Goal: Task Accomplishment & Management: Manage account settings

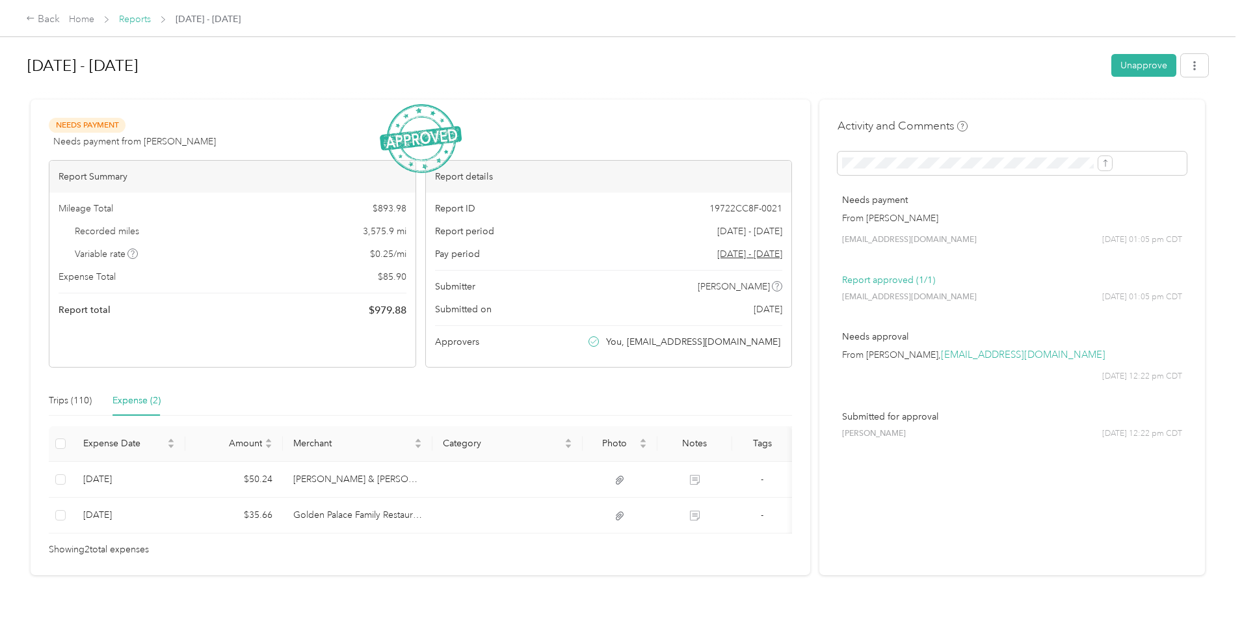
click at [151, 17] on link "Reports" at bounding box center [135, 19] width 32 height 11
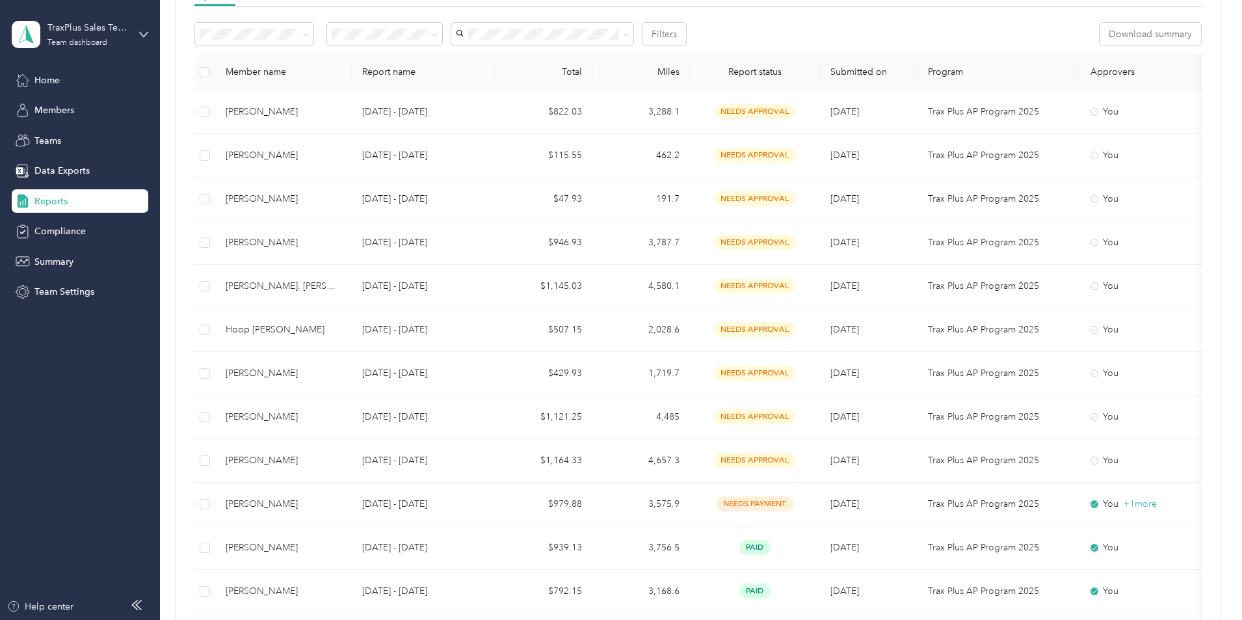
scroll to position [260, 0]
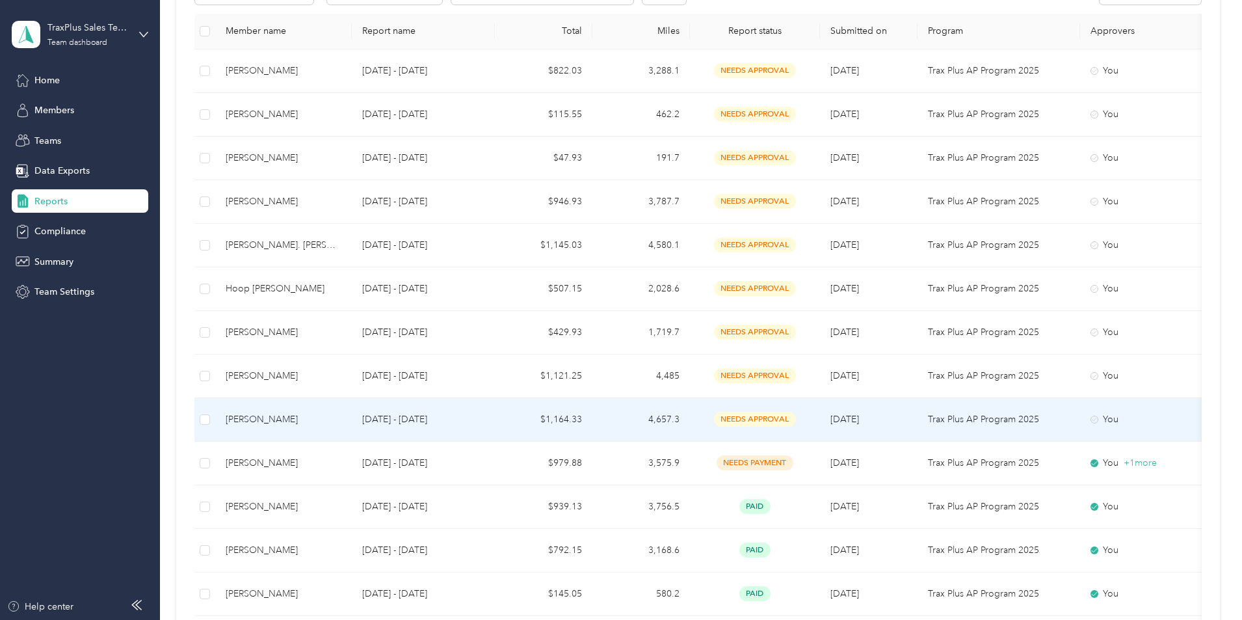
click at [341, 420] on div "[PERSON_NAME]" at bounding box center [284, 419] width 116 height 14
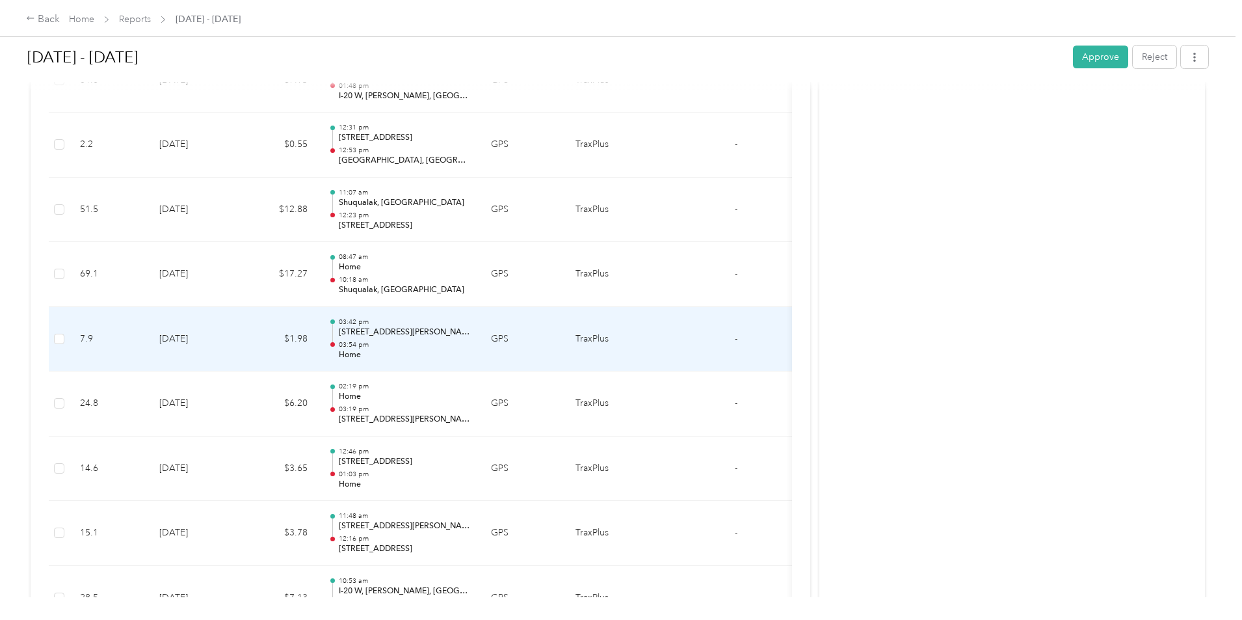
scroll to position [1950, 0]
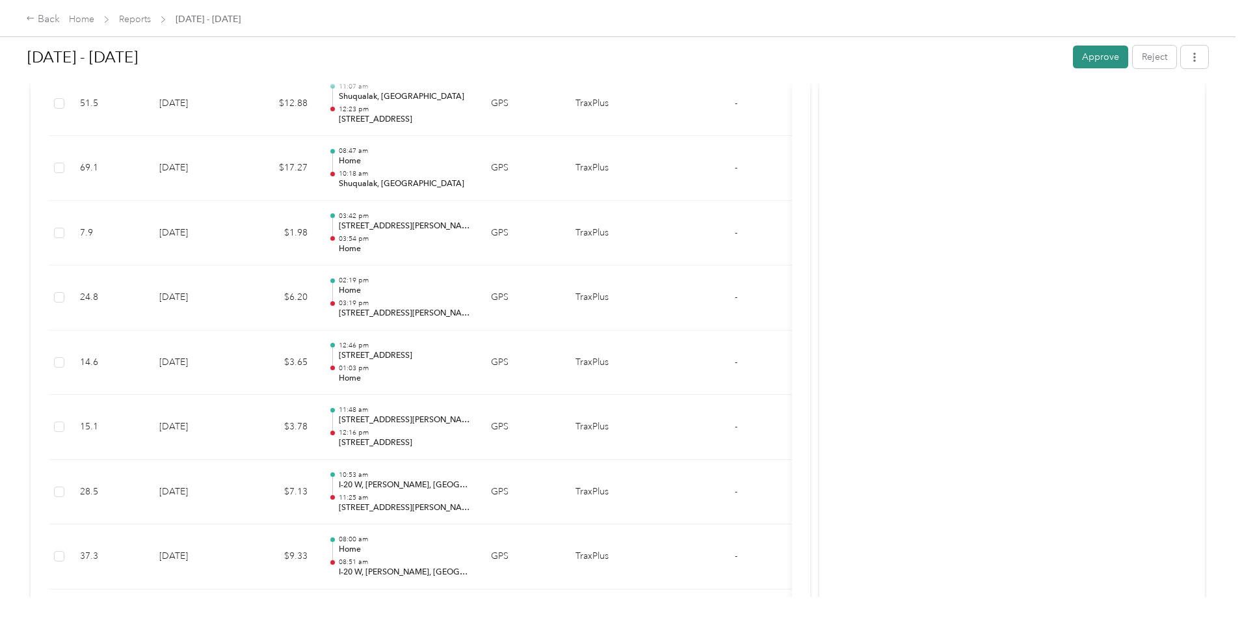
click at [1073, 61] on button "Approve" at bounding box center [1100, 57] width 55 height 23
click at [151, 20] on link "Reports" at bounding box center [135, 19] width 32 height 11
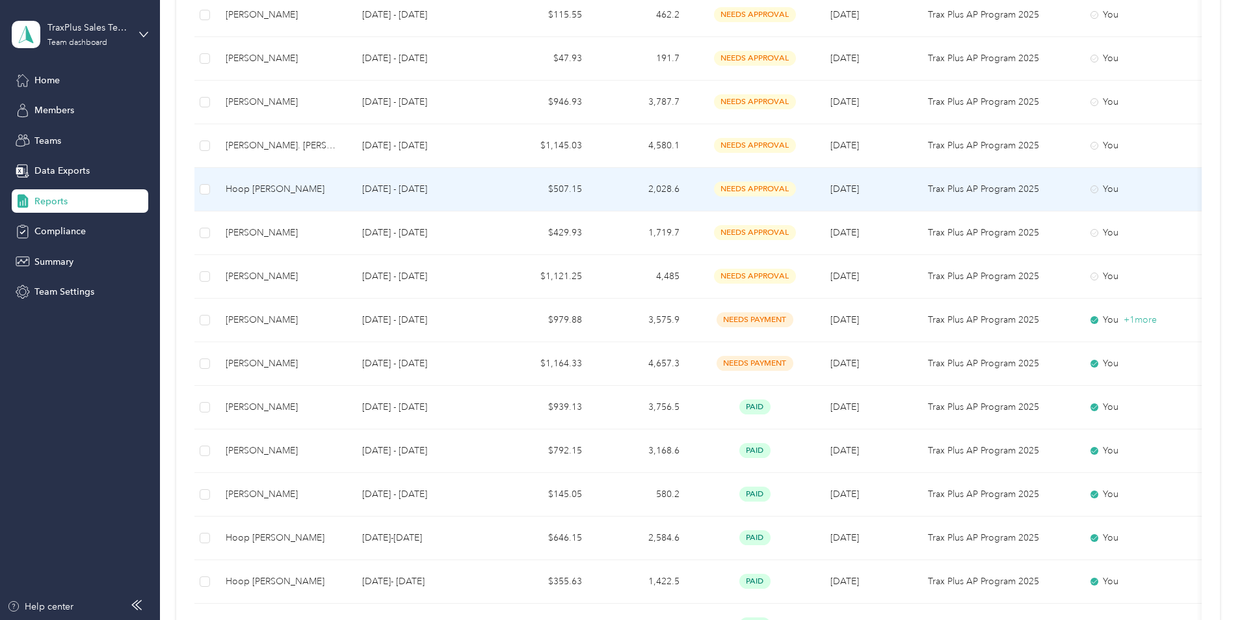
scroll to position [390, 0]
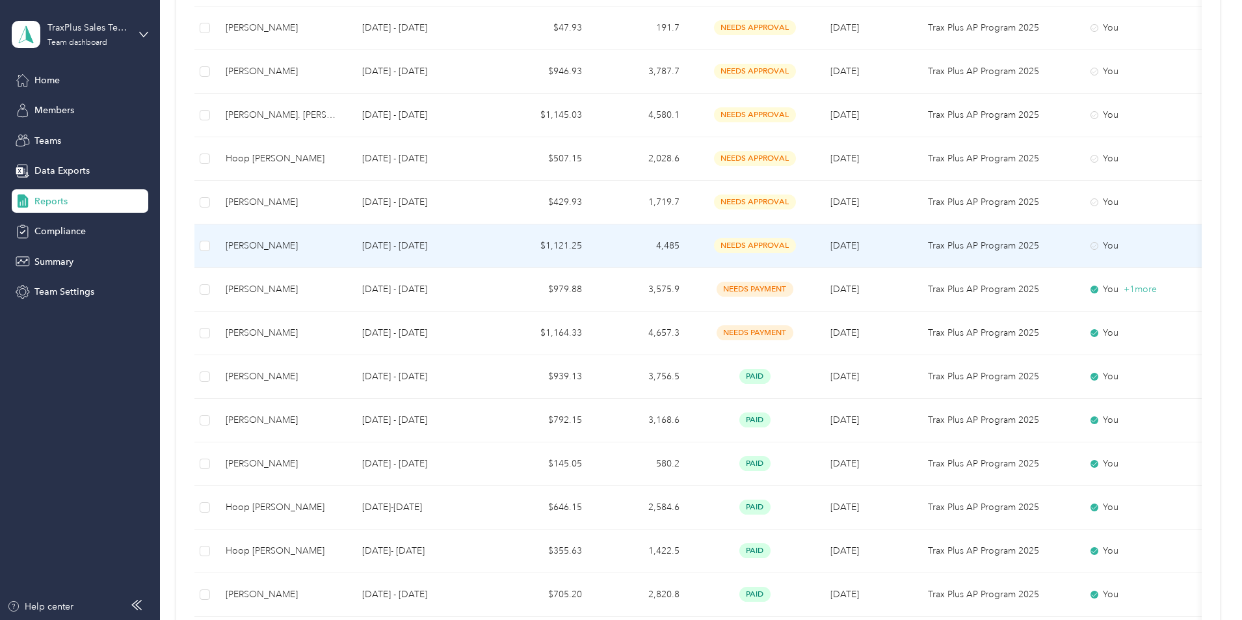
click at [341, 248] on div "[PERSON_NAME]" at bounding box center [284, 246] width 116 height 14
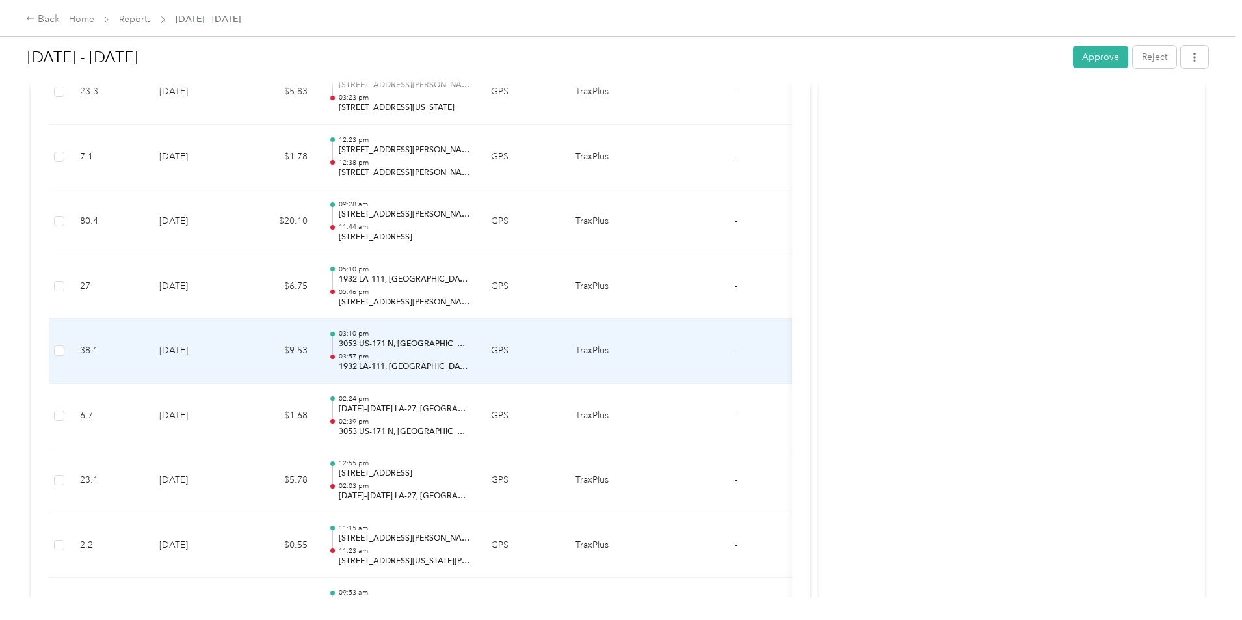
scroll to position [4356, 0]
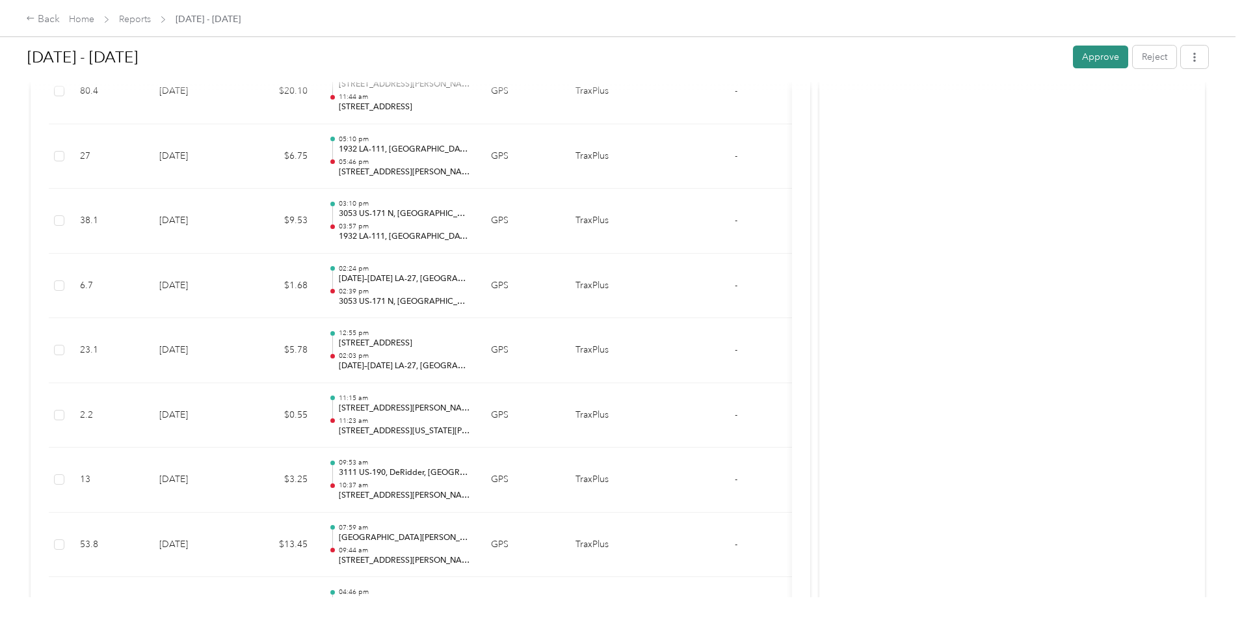
click at [1073, 56] on button "Approve" at bounding box center [1100, 57] width 55 height 23
click at [151, 17] on link "Reports" at bounding box center [135, 19] width 32 height 11
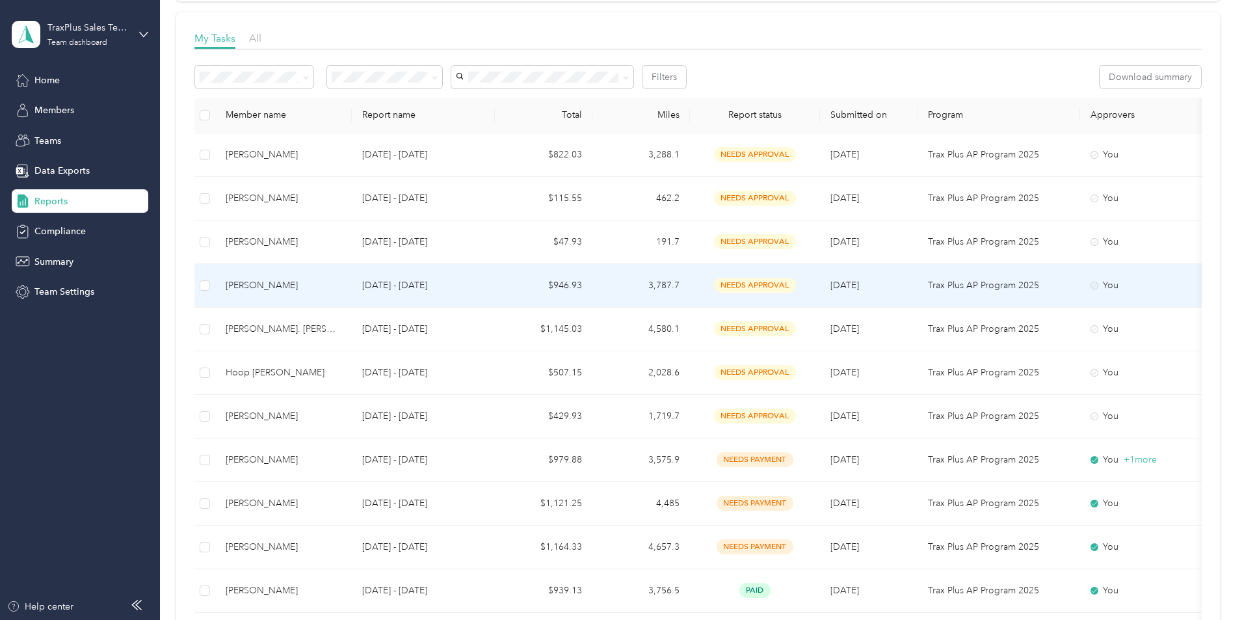
scroll to position [195, 0]
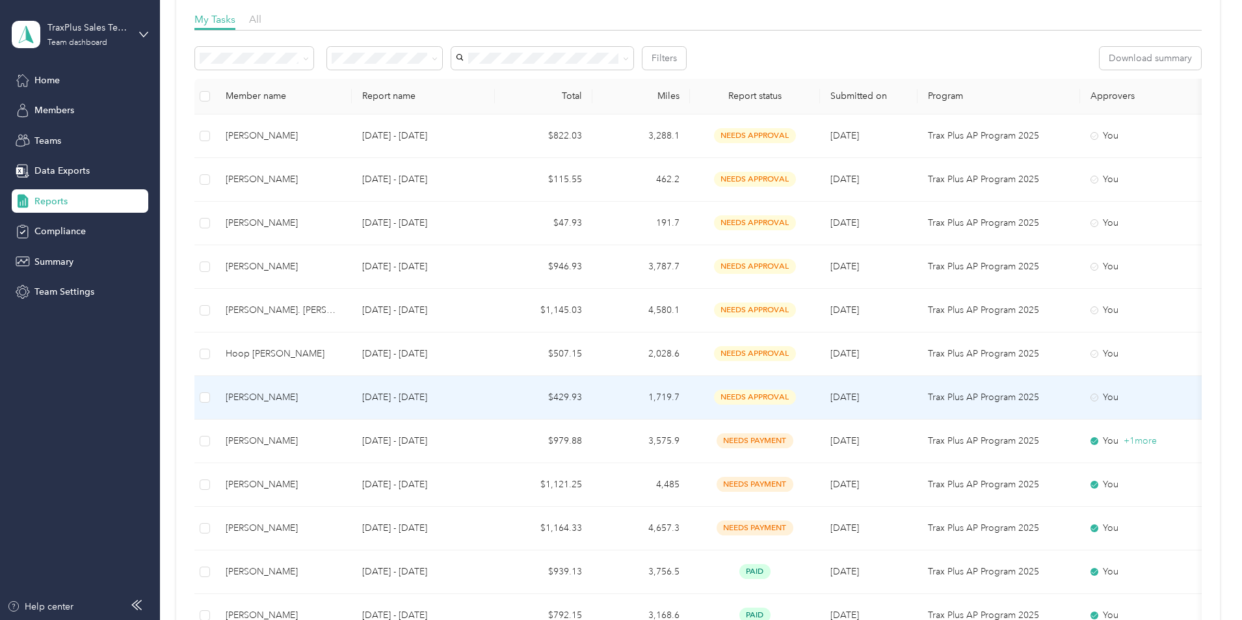
click at [341, 400] on div "[PERSON_NAME]" at bounding box center [284, 397] width 116 height 14
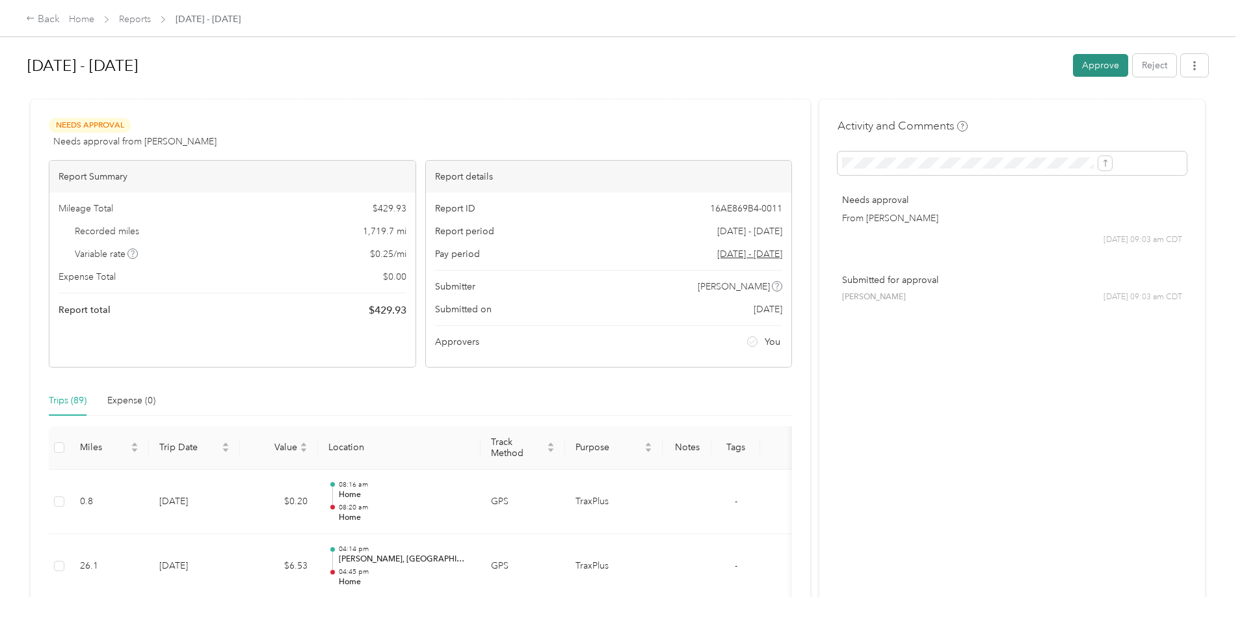
click at [1073, 67] on button "Approve" at bounding box center [1100, 65] width 55 height 23
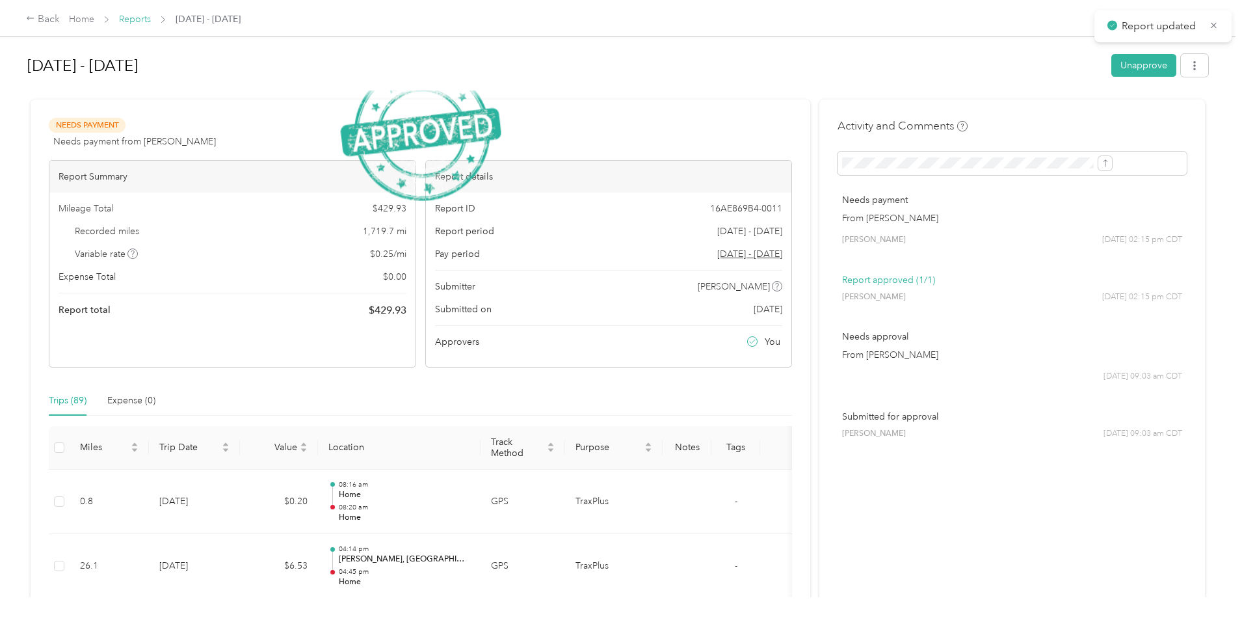
click at [151, 21] on link "Reports" at bounding box center [135, 19] width 32 height 11
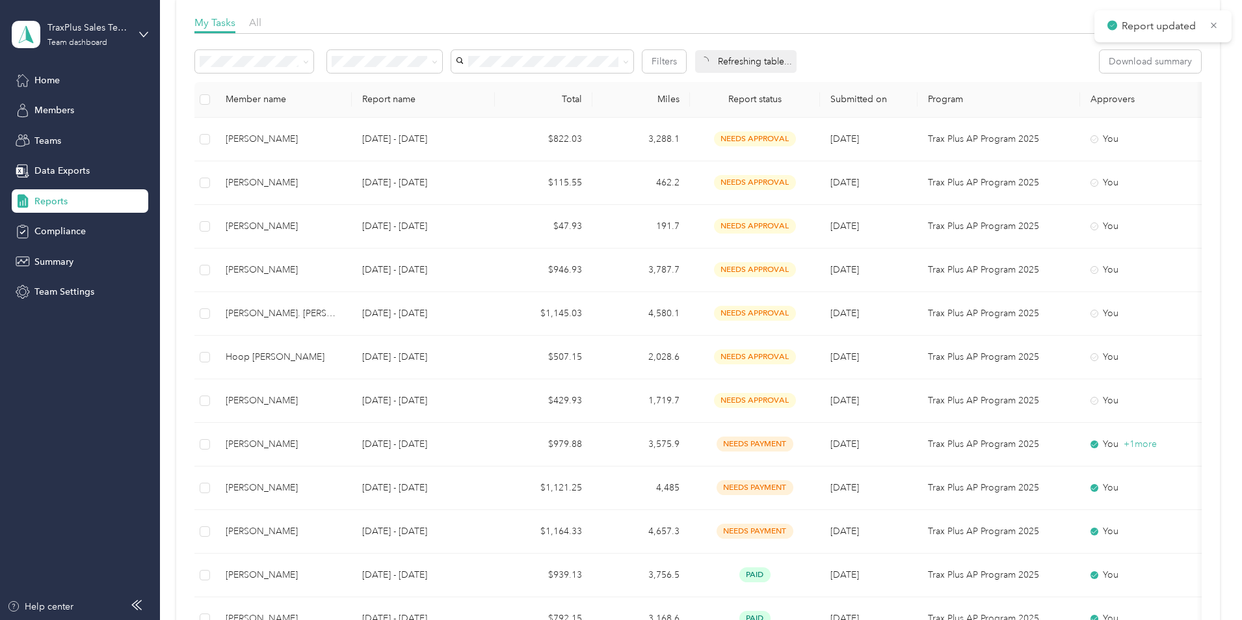
scroll to position [195, 0]
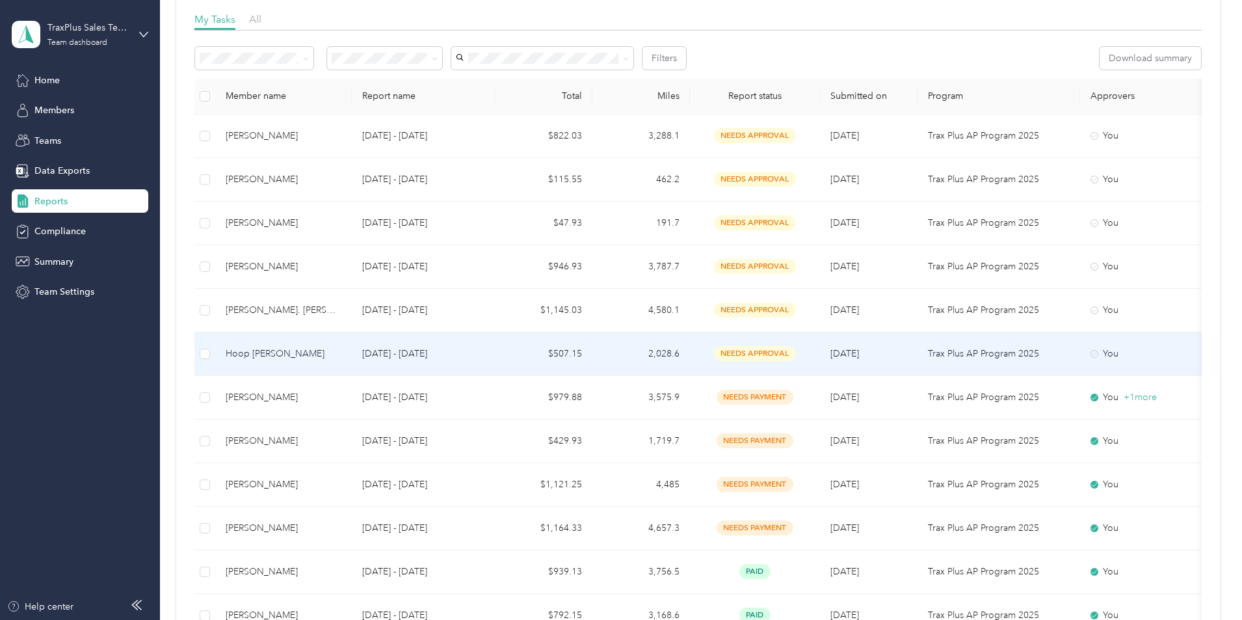
click at [341, 354] on div "Hoop [PERSON_NAME]" at bounding box center [284, 354] width 116 height 14
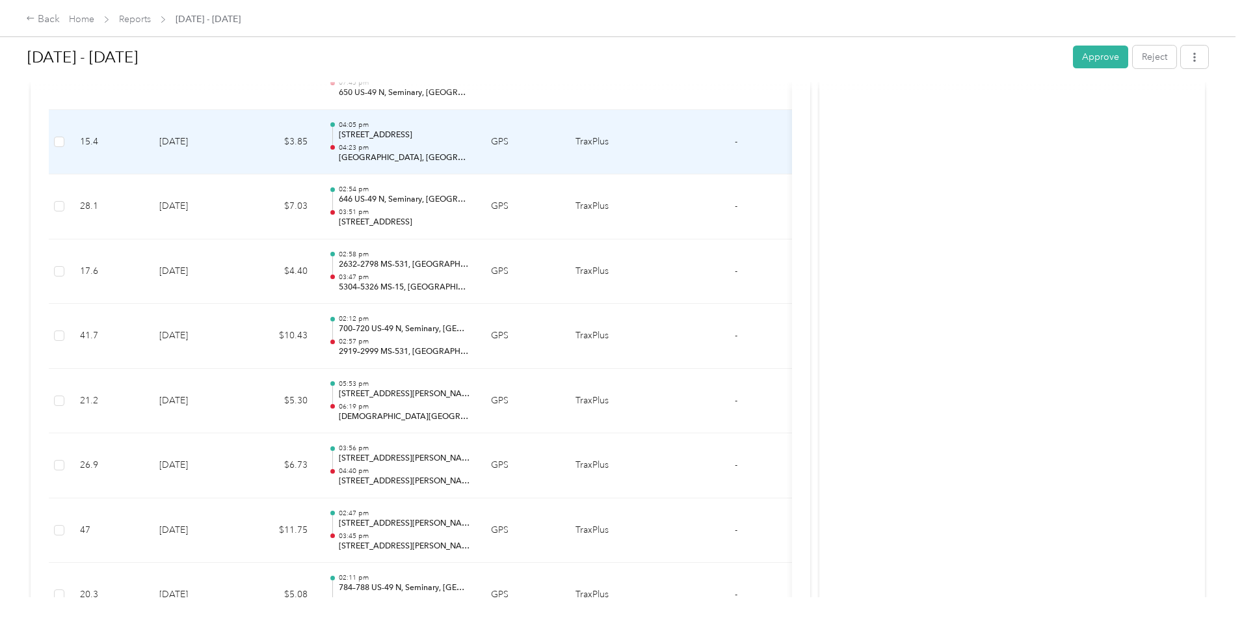
scroll to position [650, 0]
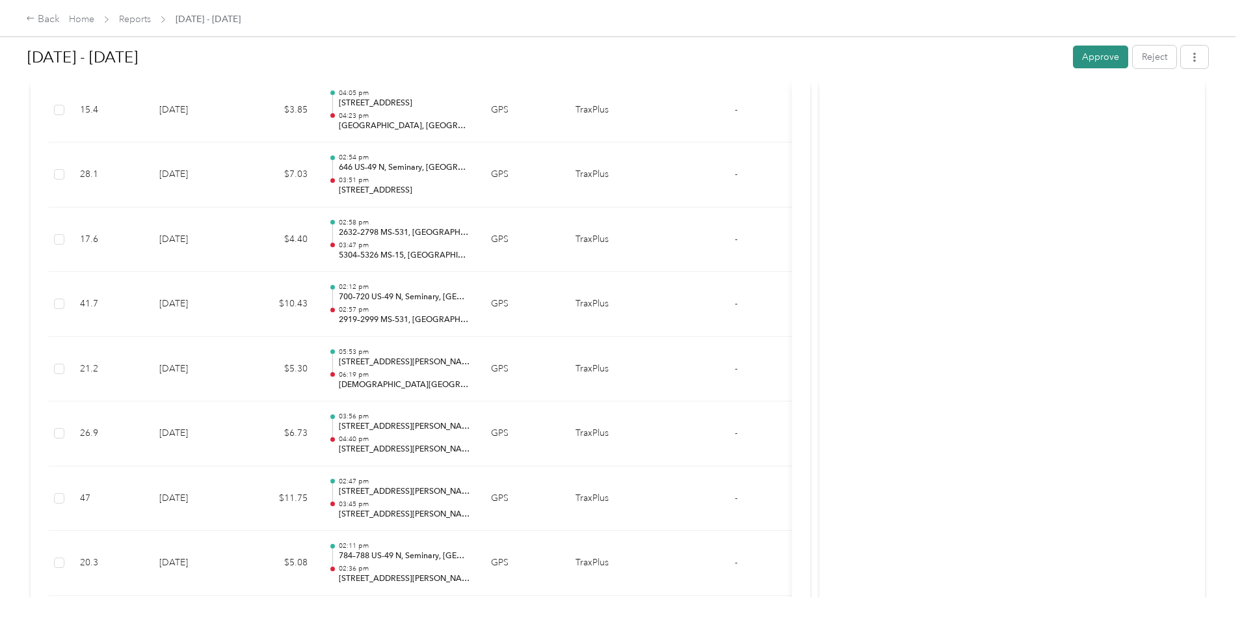
click at [1073, 55] on button "Approve" at bounding box center [1100, 57] width 55 height 23
click at [151, 18] on link "Reports" at bounding box center [135, 19] width 32 height 11
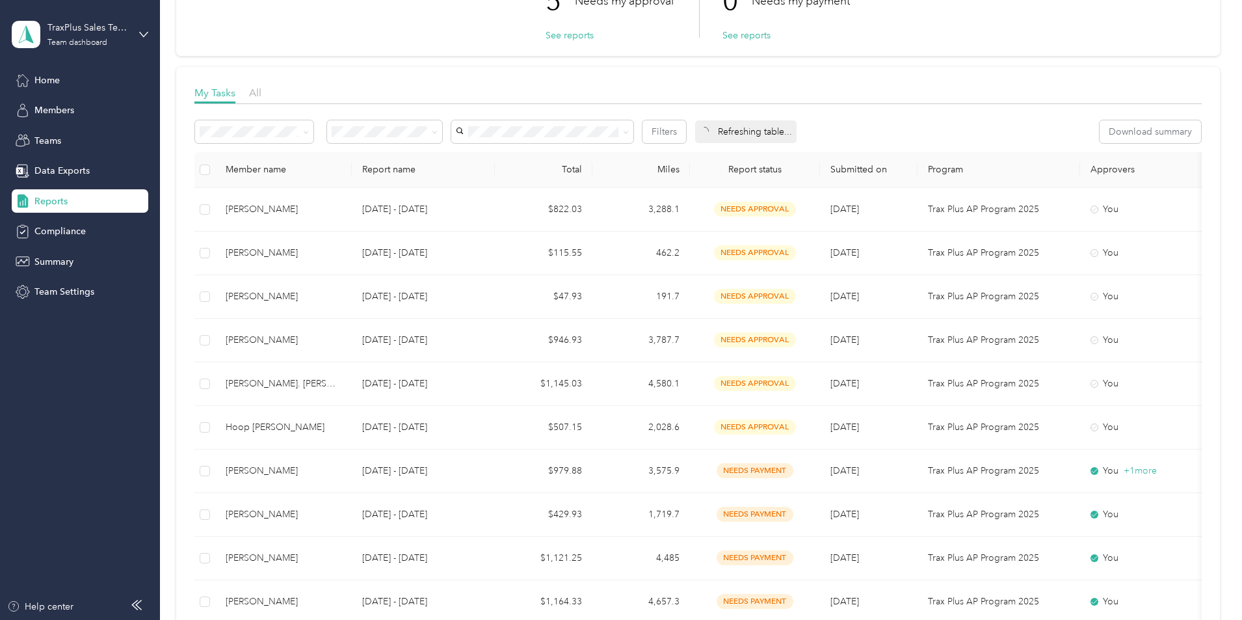
scroll to position [130, 0]
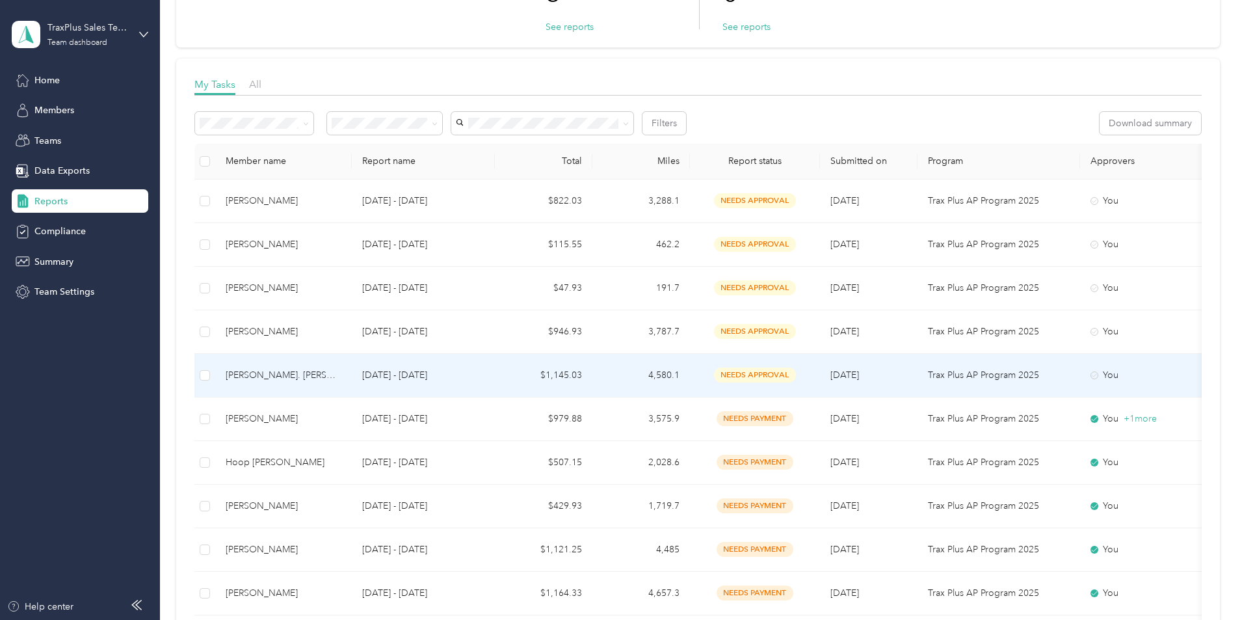
click at [341, 378] on div "[PERSON_NAME]. [PERSON_NAME]" at bounding box center [284, 375] width 116 height 14
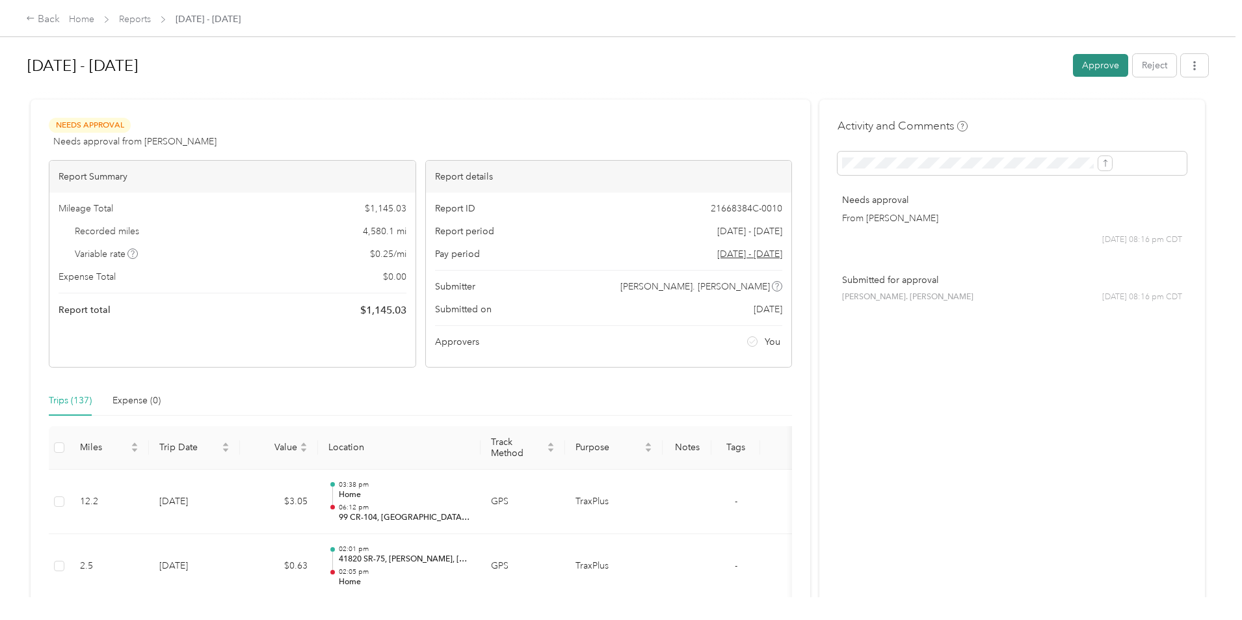
click at [1073, 68] on button "Approve" at bounding box center [1100, 65] width 55 height 23
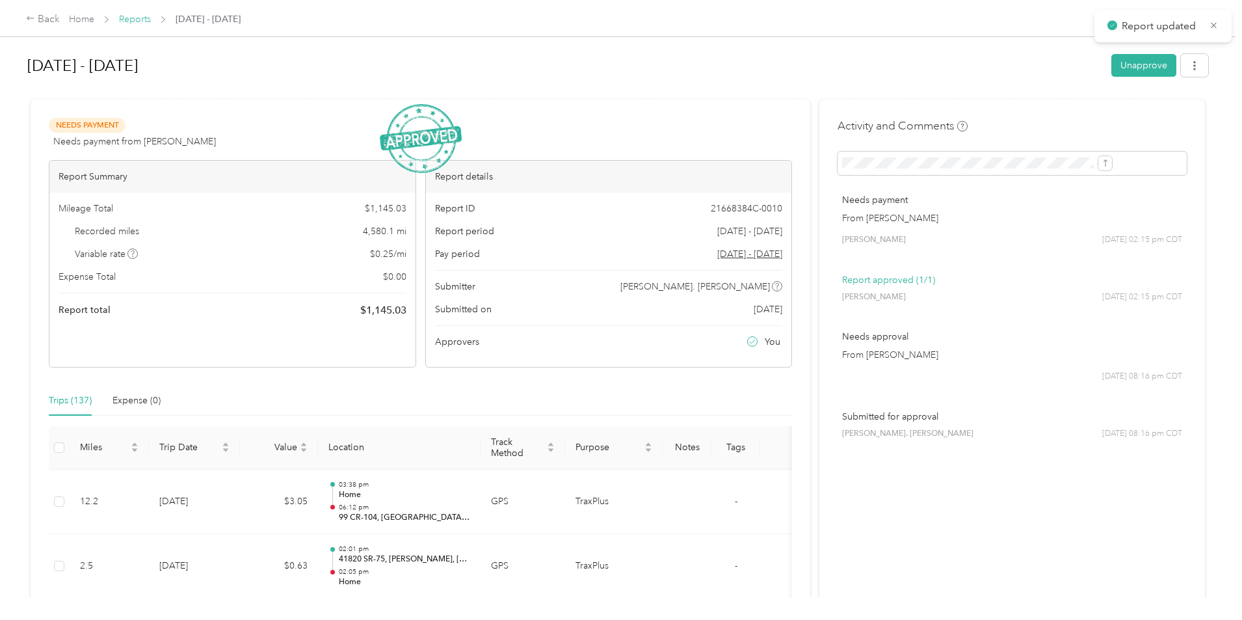
click at [151, 20] on link "Reports" at bounding box center [135, 19] width 32 height 11
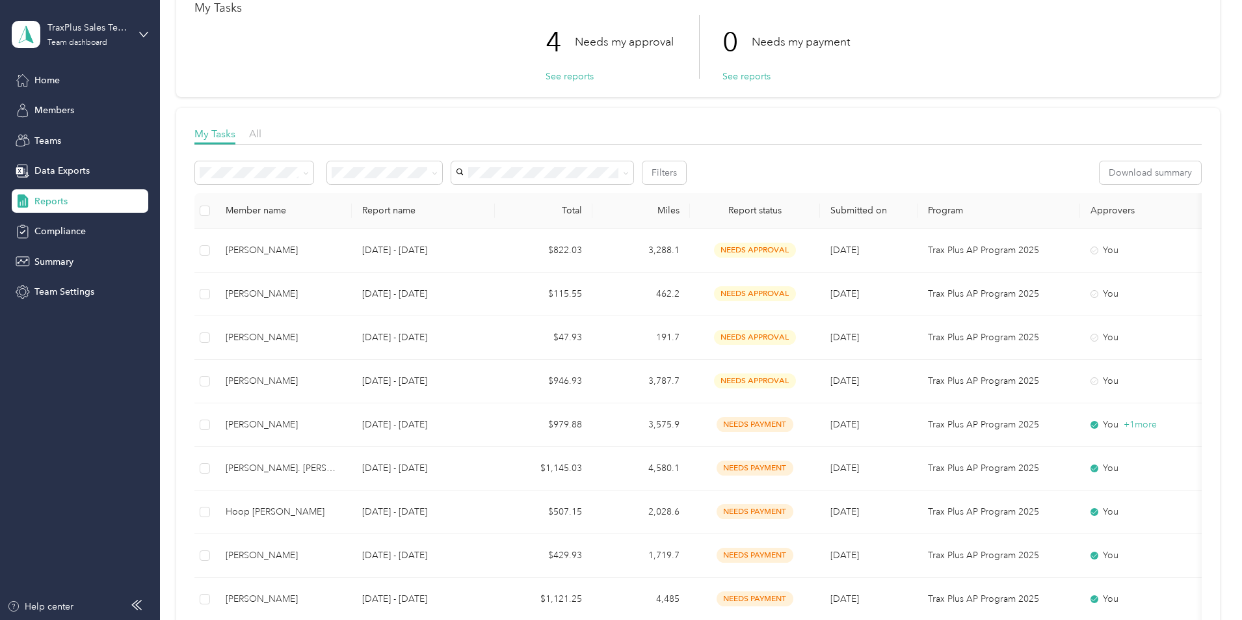
scroll to position [130, 0]
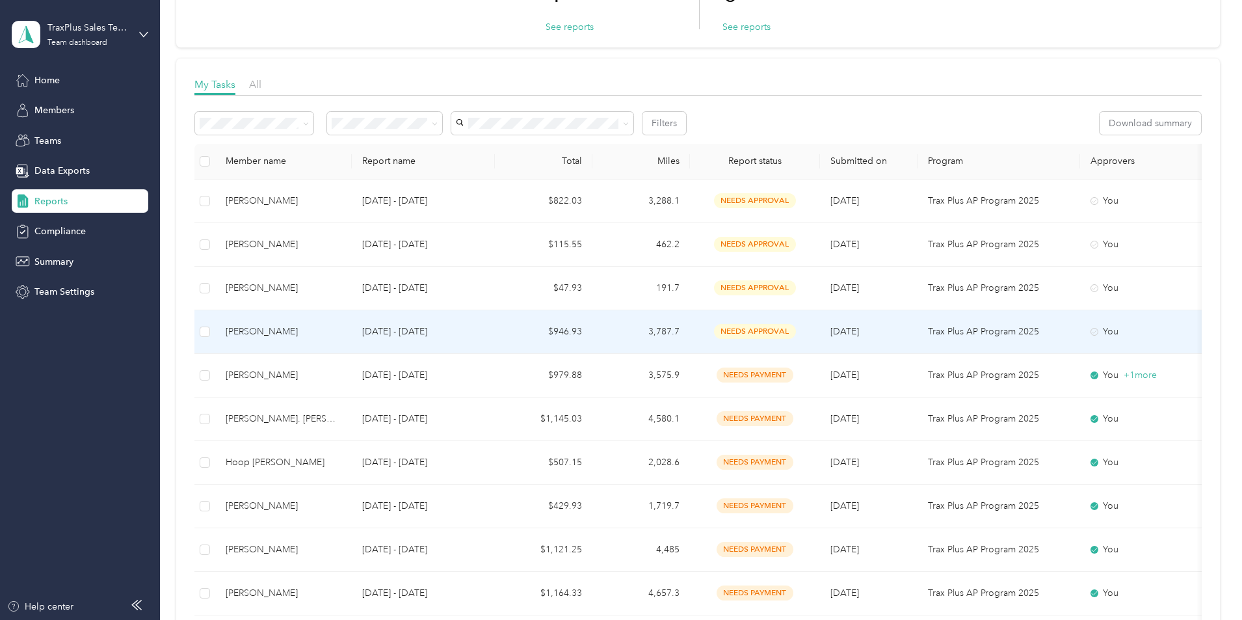
click at [341, 332] on div "[PERSON_NAME]" at bounding box center [284, 331] width 116 height 14
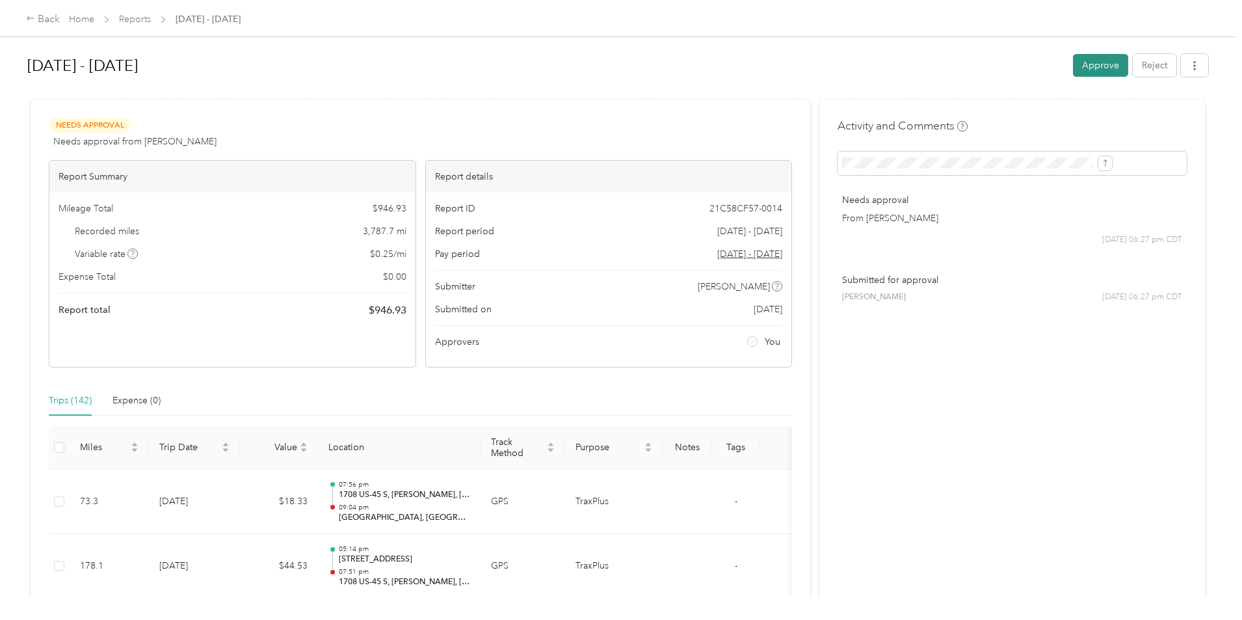
click at [1073, 63] on button "Approve" at bounding box center [1100, 65] width 55 height 23
click at [151, 21] on link "Reports" at bounding box center [135, 19] width 32 height 11
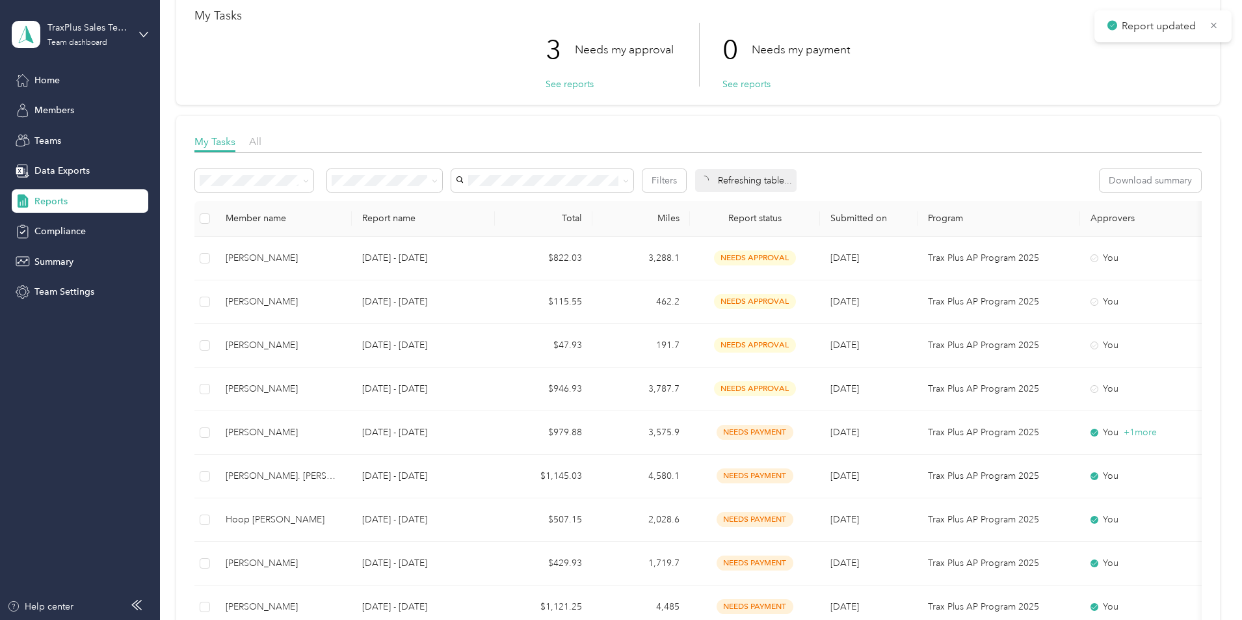
scroll to position [130, 0]
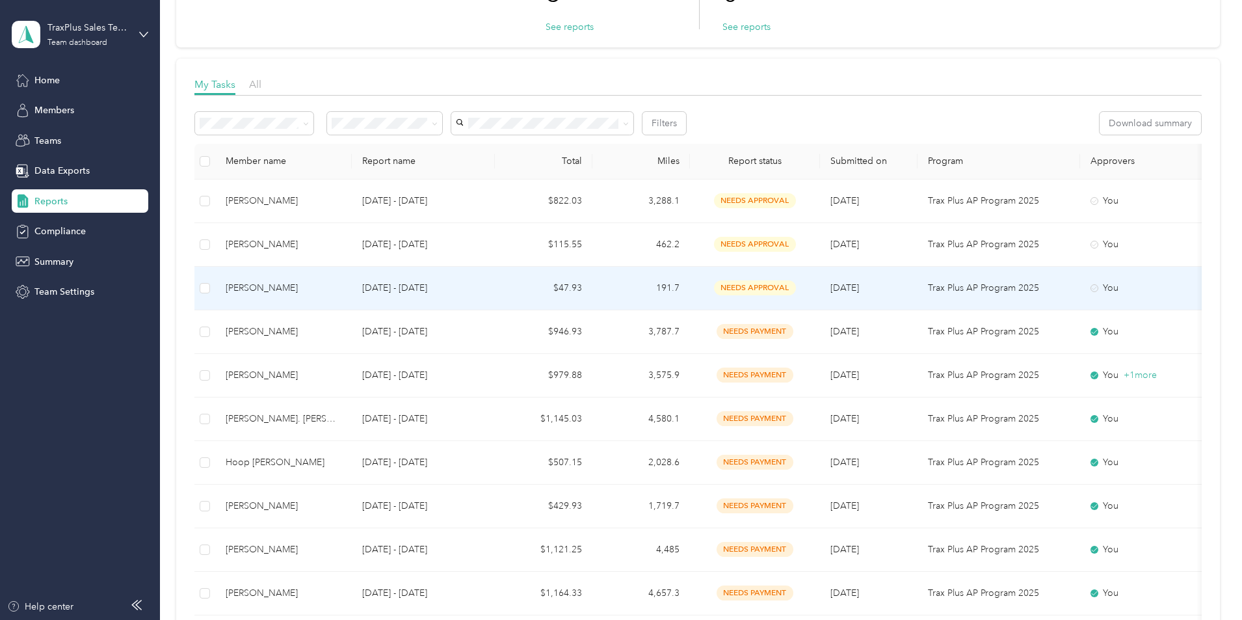
click at [341, 293] on div "[PERSON_NAME]" at bounding box center [284, 288] width 116 height 14
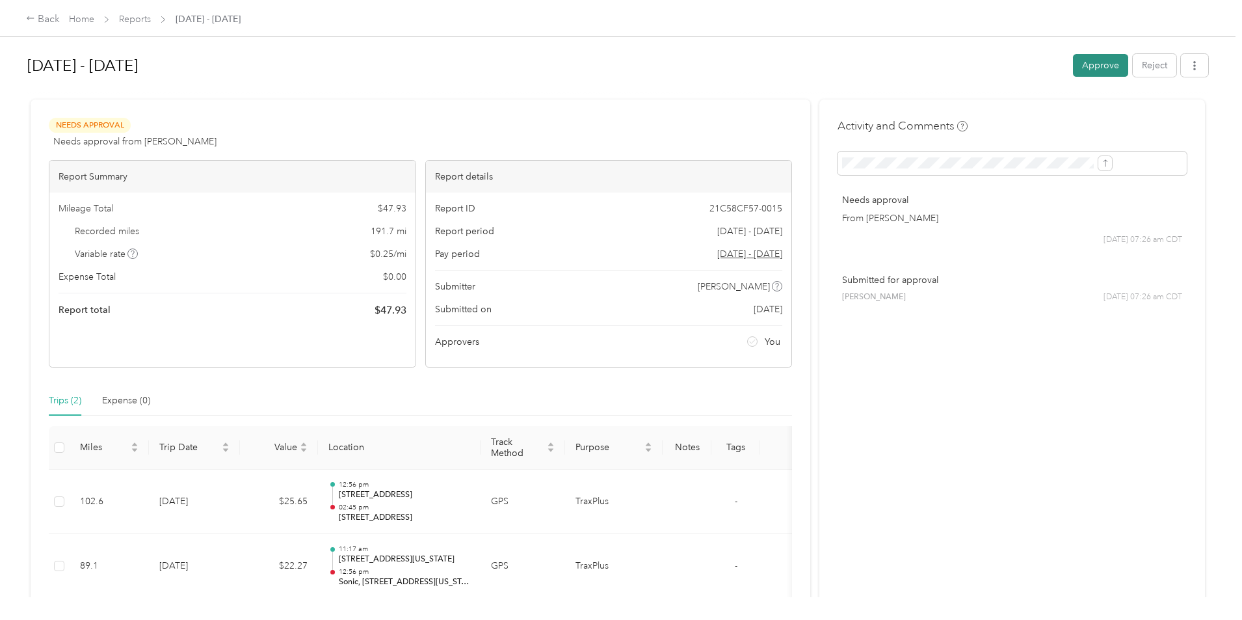
click at [1073, 67] on button "Approve" at bounding box center [1100, 65] width 55 height 23
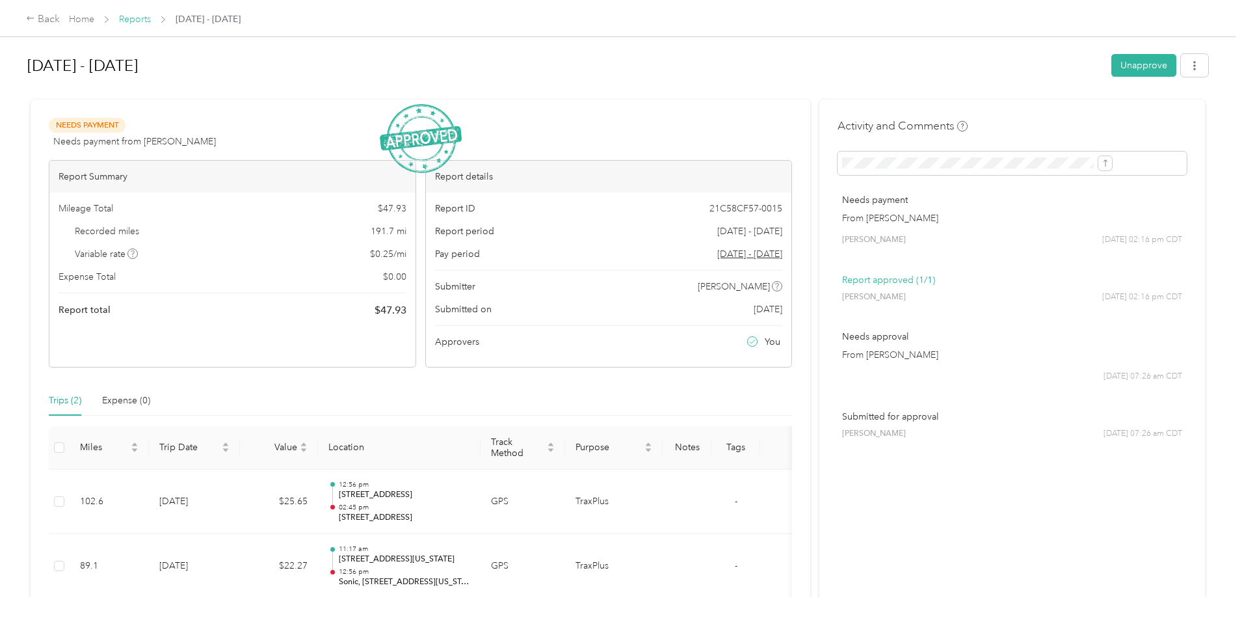
click at [151, 18] on link "Reports" at bounding box center [135, 19] width 32 height 11
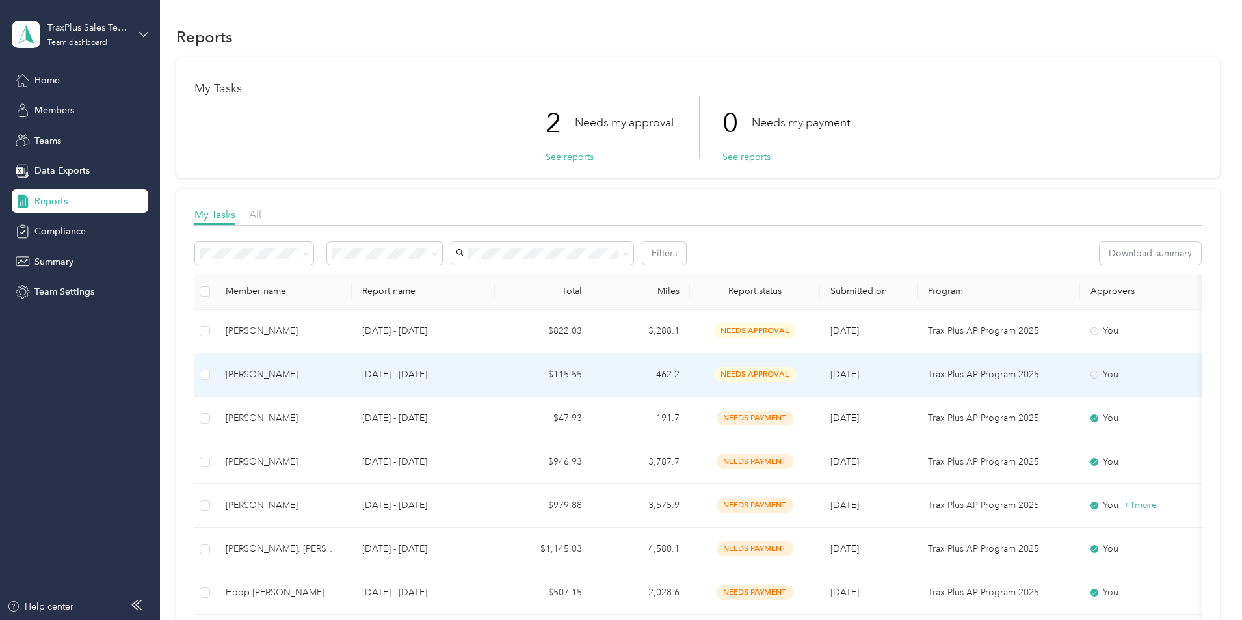
click at [341, 376] on div "[PERSON_NAME]" at bounding box center [284, 374] width 116 height 14
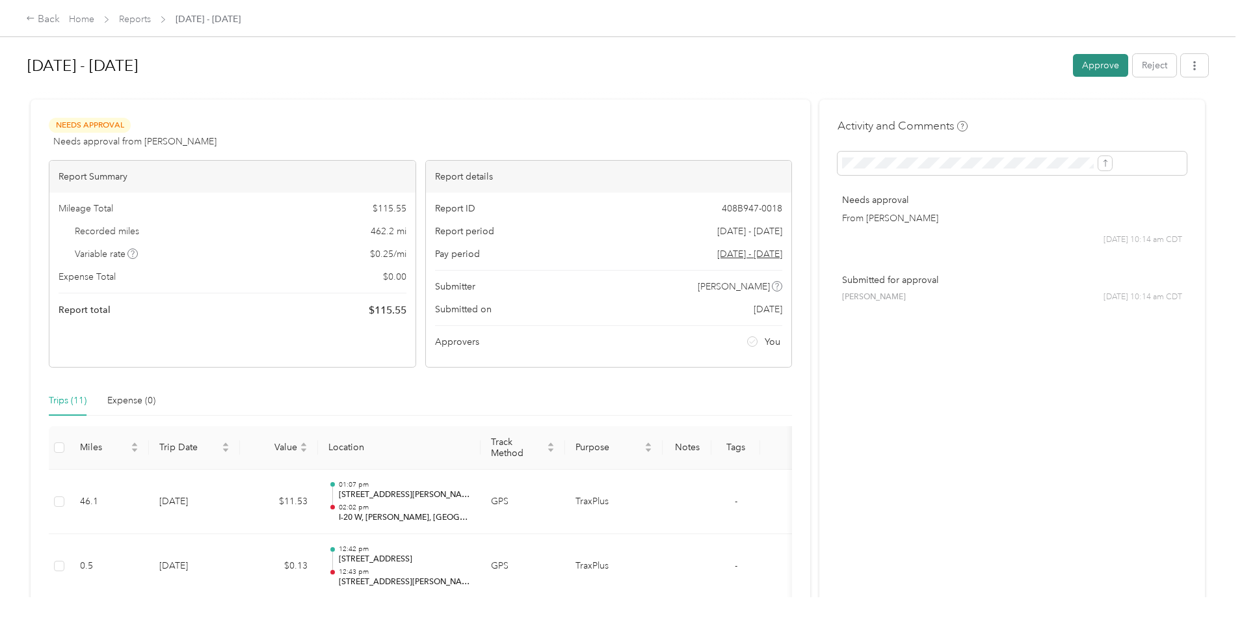
click at [1073, 65] on button "Approve" at bounding box center [1100, 65] width 55 height 23
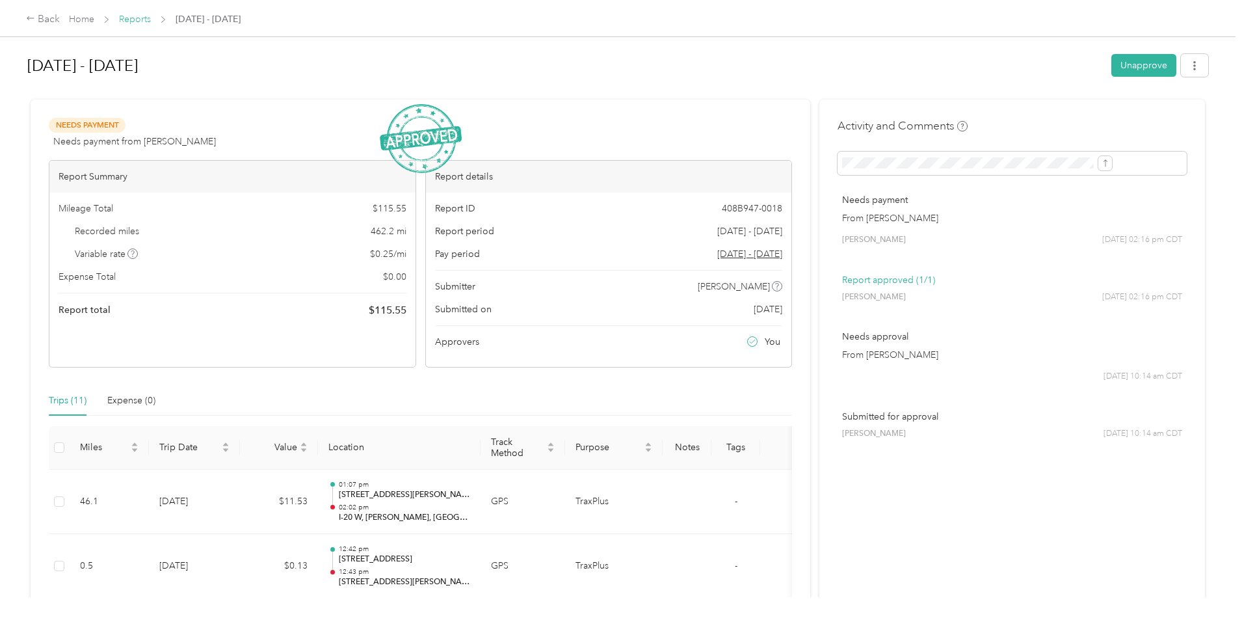
click at [151, 22] on link "Reports" at bounding box center [135, 19] width 32 height 11
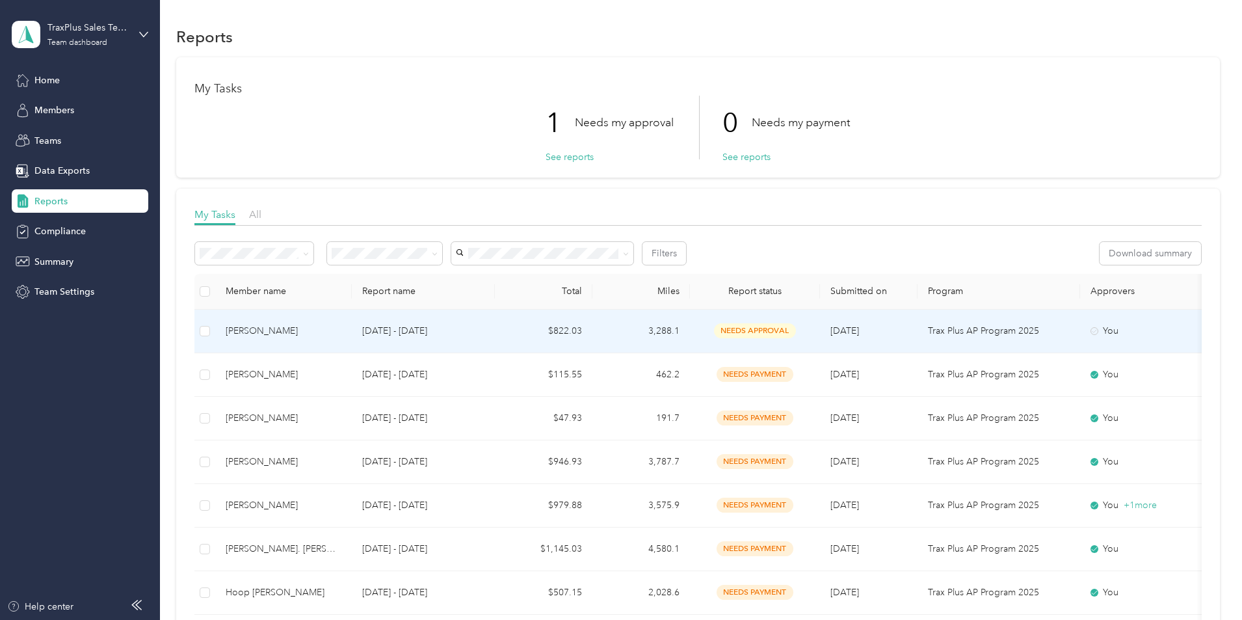
click at [484, 329] on p "[DATE] - [DATE]" at bounding box center [423, 331] width 122 height 14
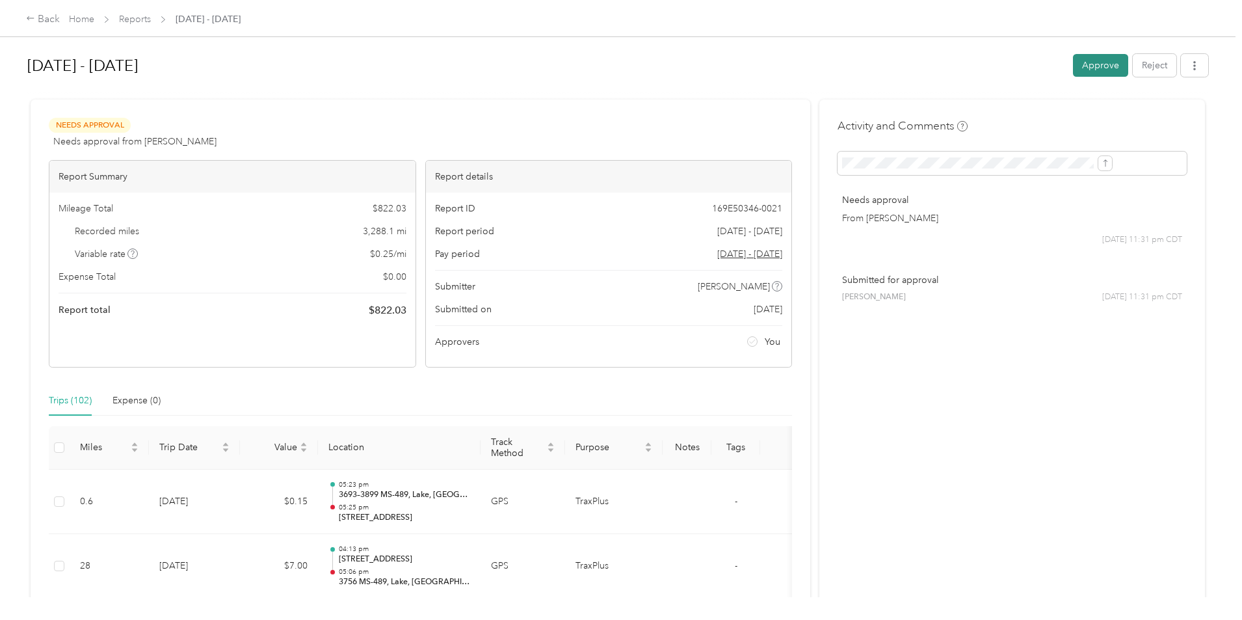
click at [1073, 68] on button "Approve" at bounding box center [1100, 65] width 55 height 23
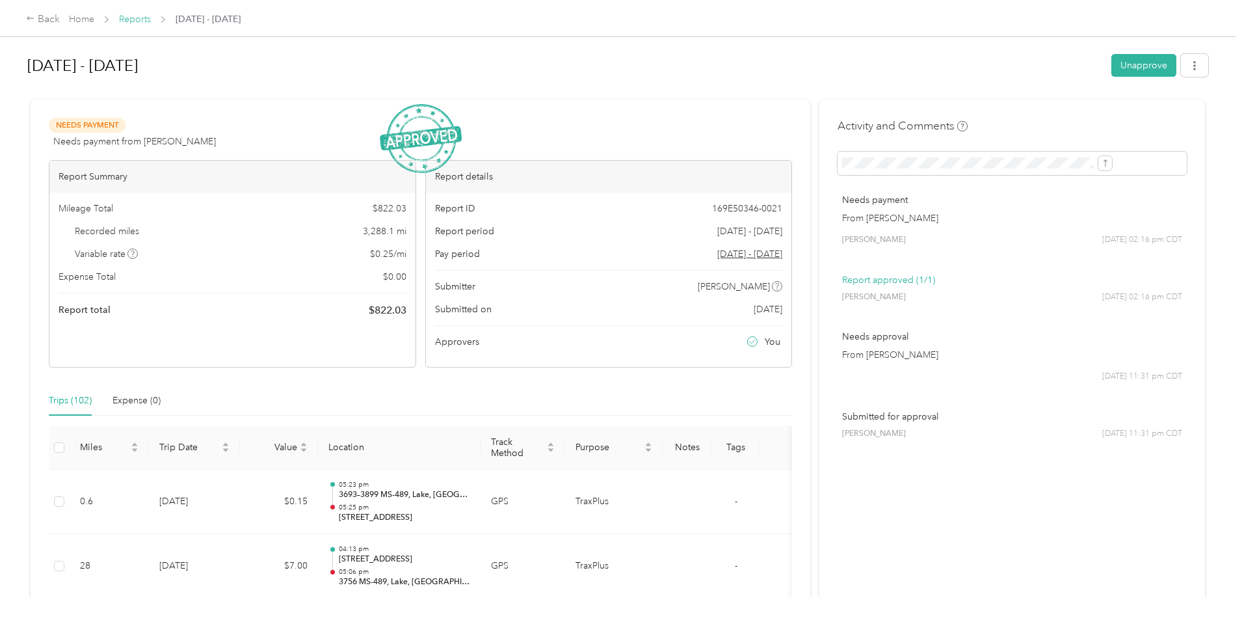
click at [151, 21] on link "Reports" at bounding box center [135, 19] width 32 height 11
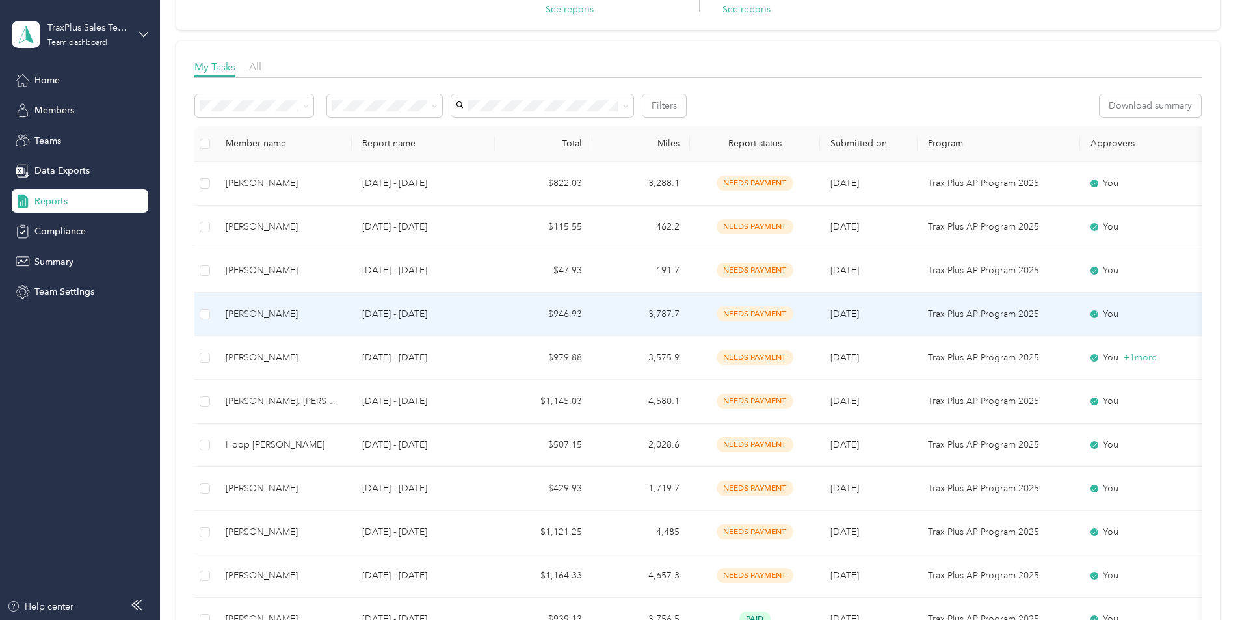
scroll to position [195, 0]
